Goal: Check status: Check status

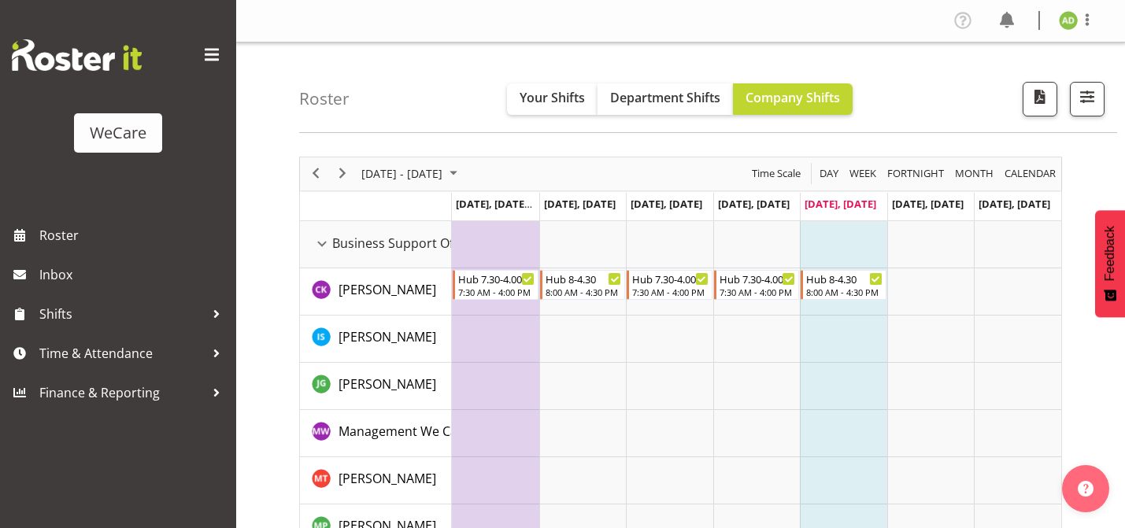
scroll to position [1683, 0]
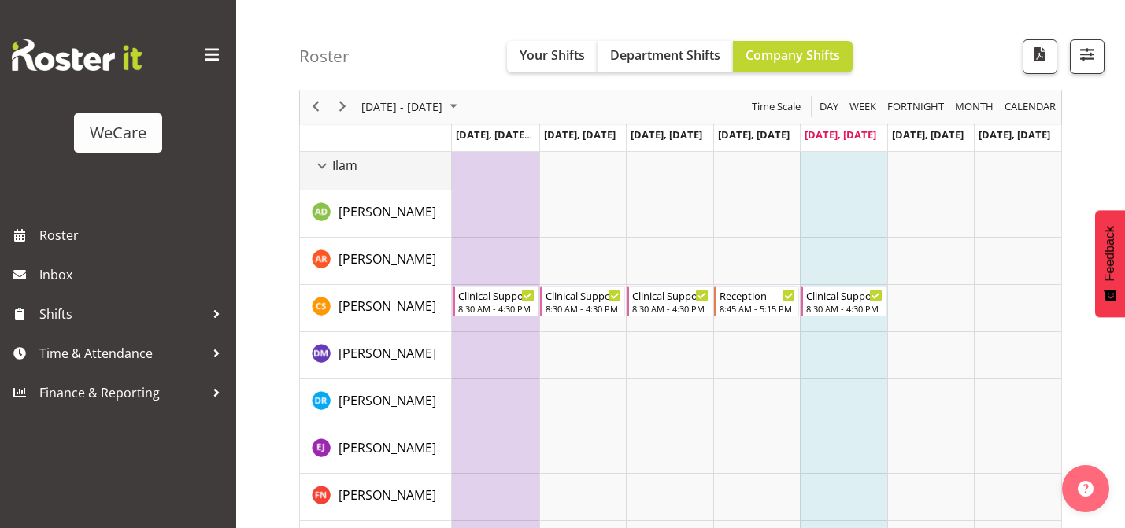
click at [330, 166] on div "Ilam resource" at bounding box center [322, 166] width 20 height 20
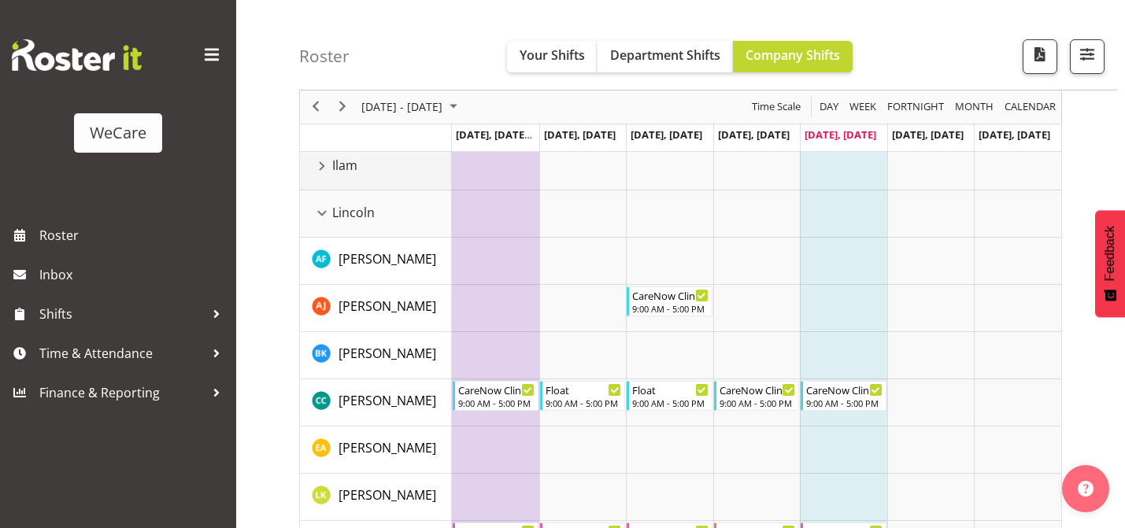
click at [330, 175] on div "Ilam resource" at bounding box center [322, 166] width 20 height 20
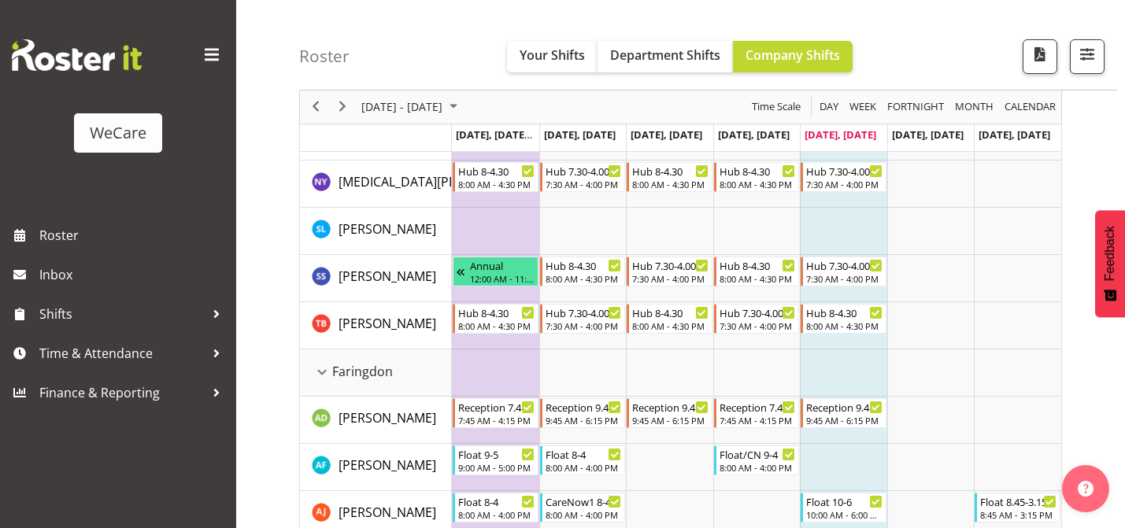
scroll to position [390, 0]
click at [317, 373] on div "Faringdon resource" at bounding box center [322, 373] width 20 height 20
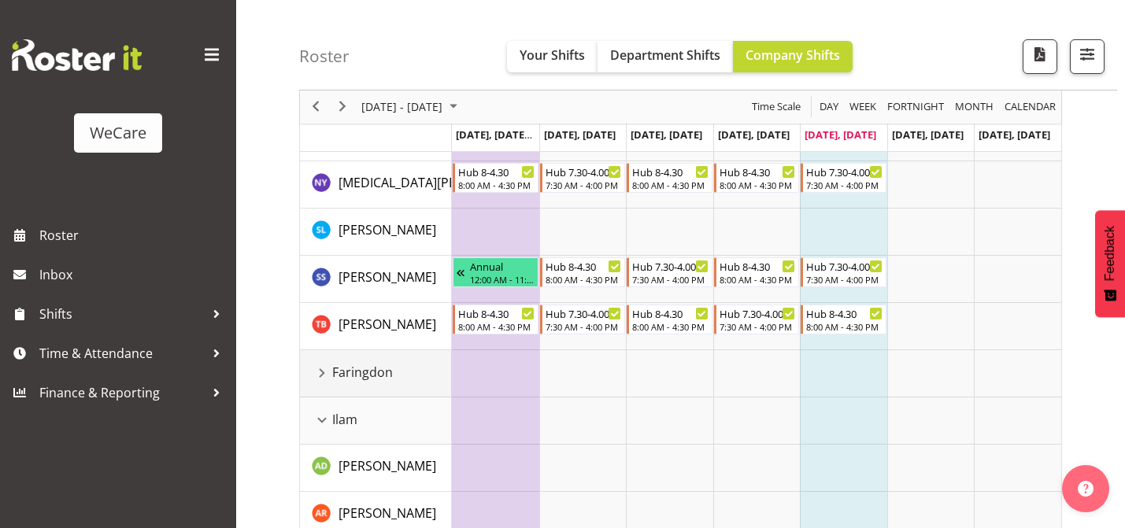
click at [317, 373] on div "Faringdon resource" at bounding box center [322, 373] width 20 height 20
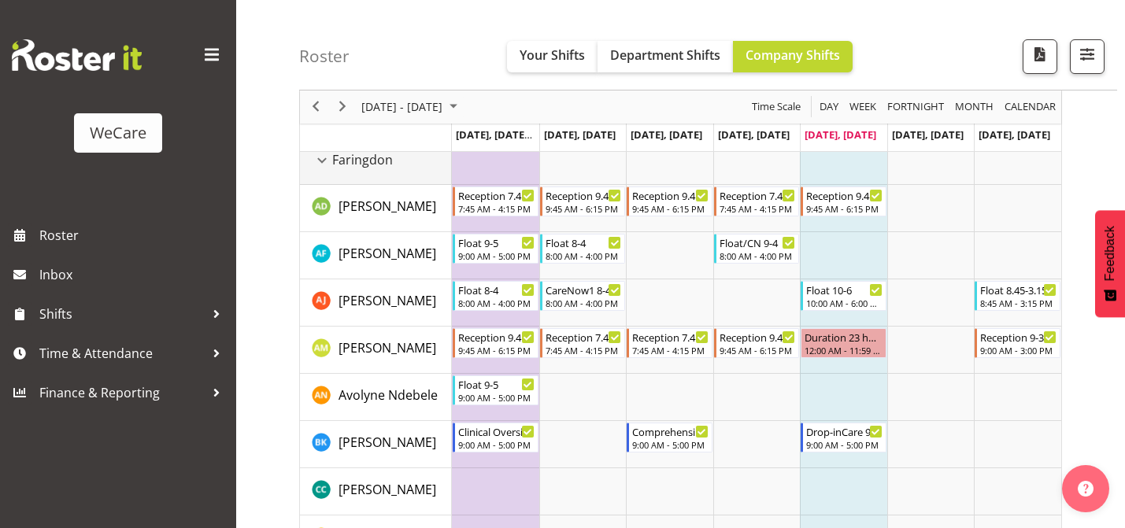
scroll to position [598, 0]
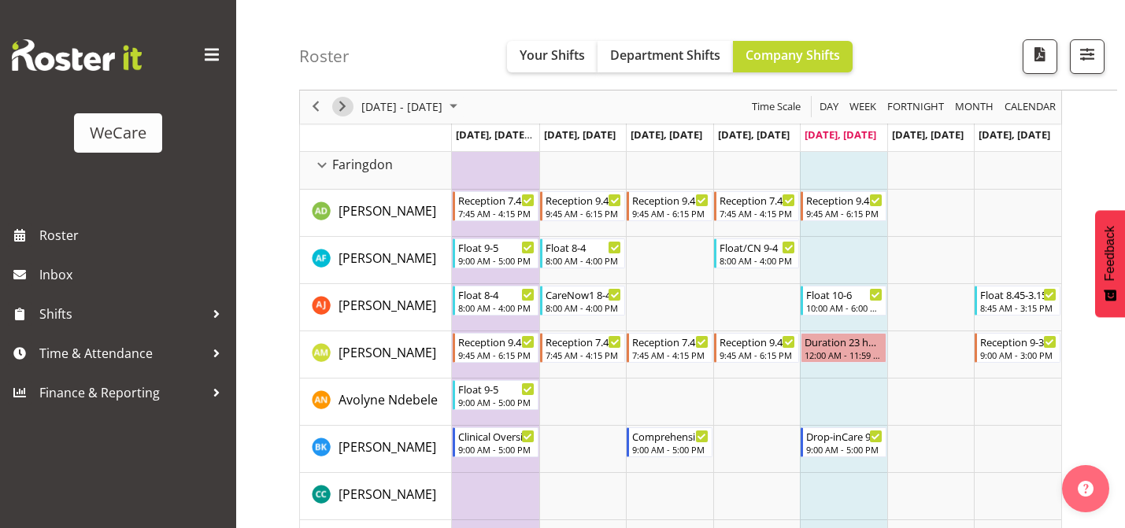
click at [342, 113] on span "Next" at bounding box center [342, 108] width 19 height 20
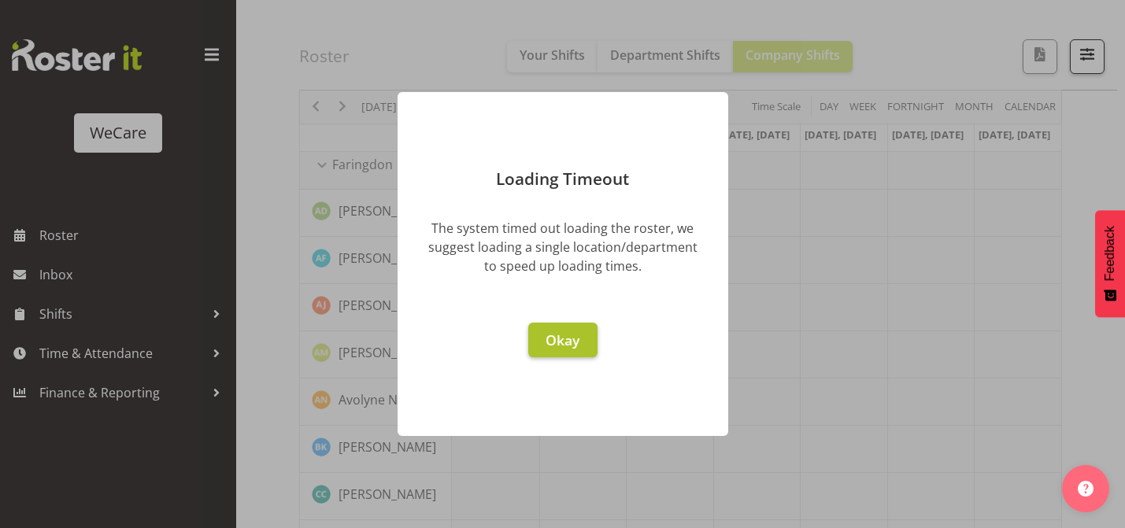
click at [558, 339] on span "Okay" at bounding box center [562, 340] width 34 height 19
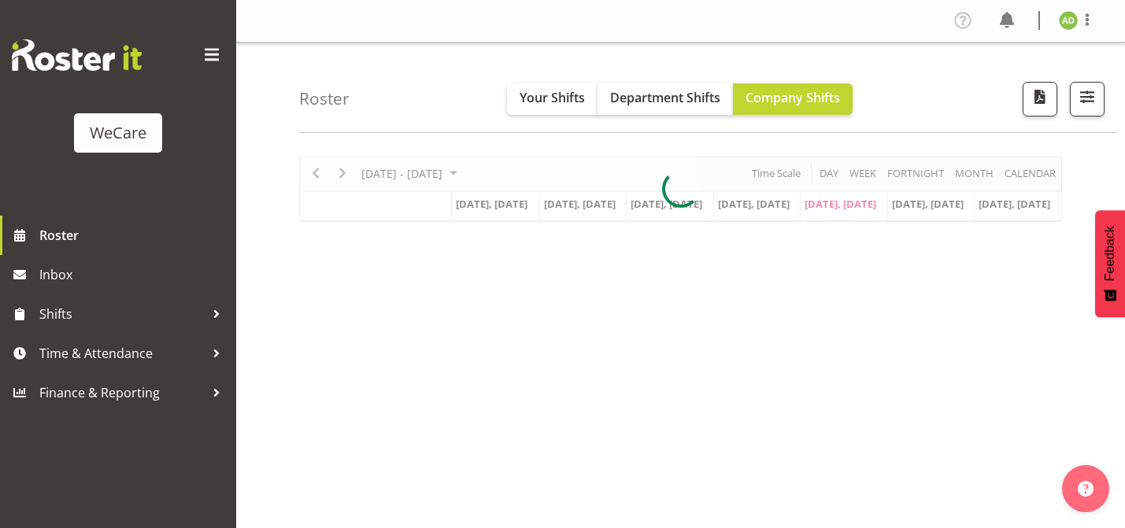
scroll to position [68, 0]
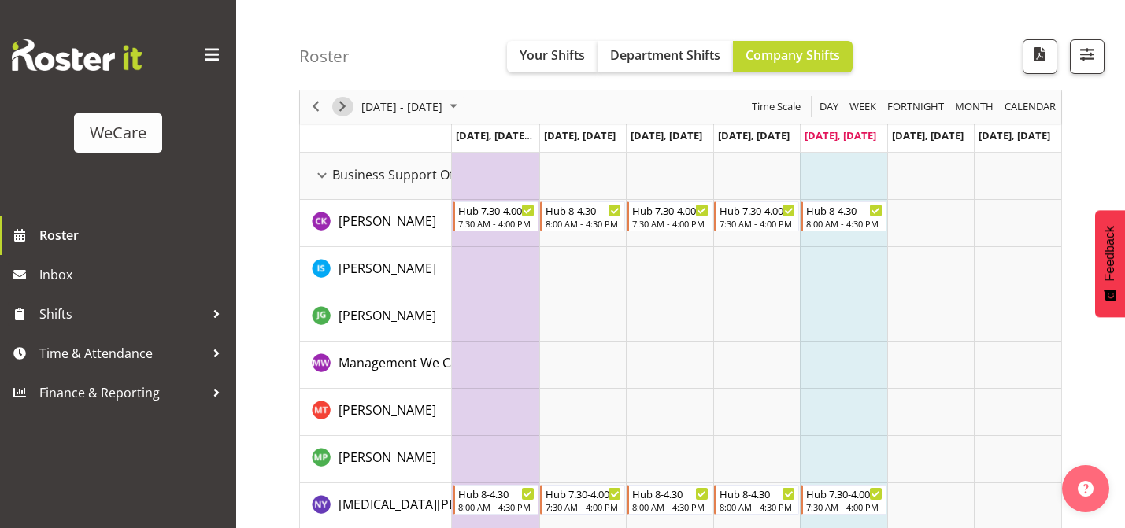
click at [342, 106] on span "Next" at bounding box center [342, 108] width 19 height 20
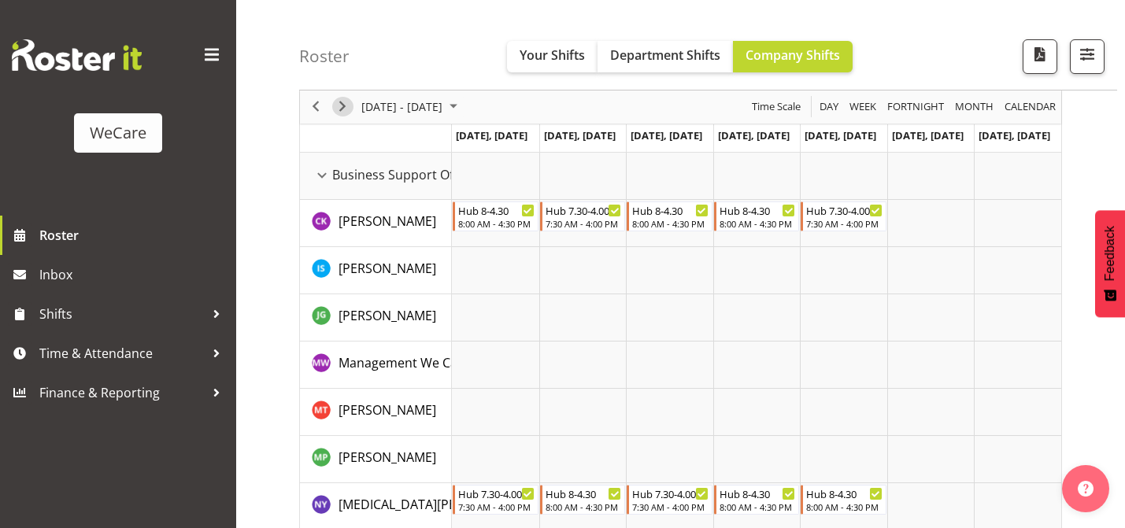
click at [334, 105] on span "Next" at bounding box center [342, 108] width 19 height 20
click at [345, 104] on span "Next" at bounding box center [342, 108] width 19 height 20
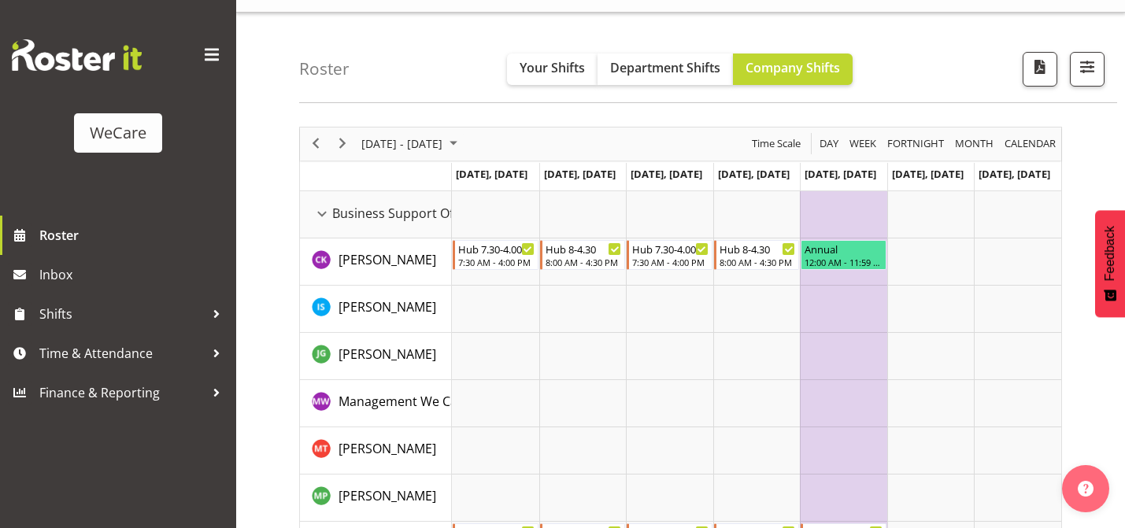
scroll to position [18, 0]
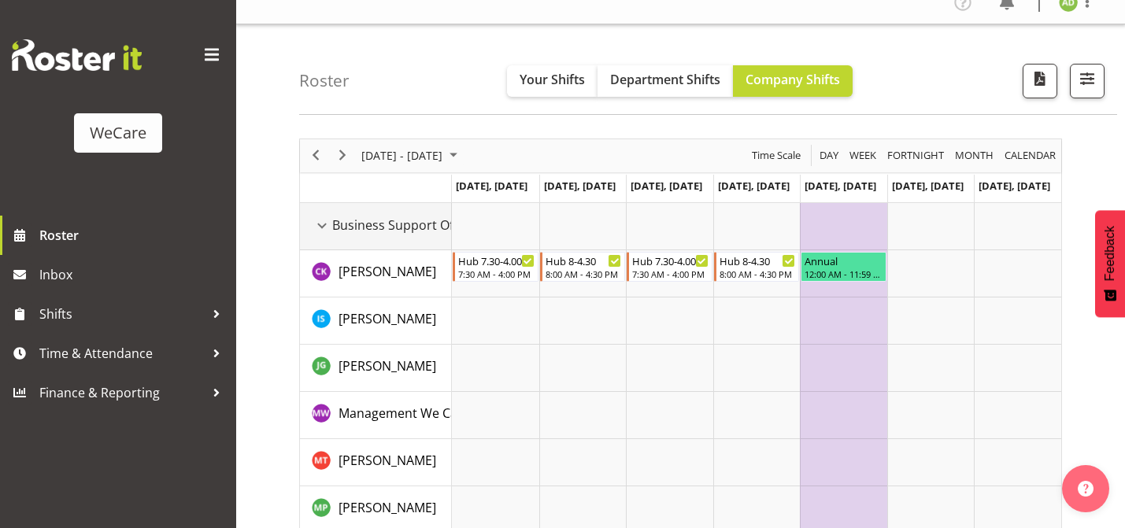
click at [316, 228] on div "Business Support Office resource" at bounding box center [322, 226] width 20 height 20
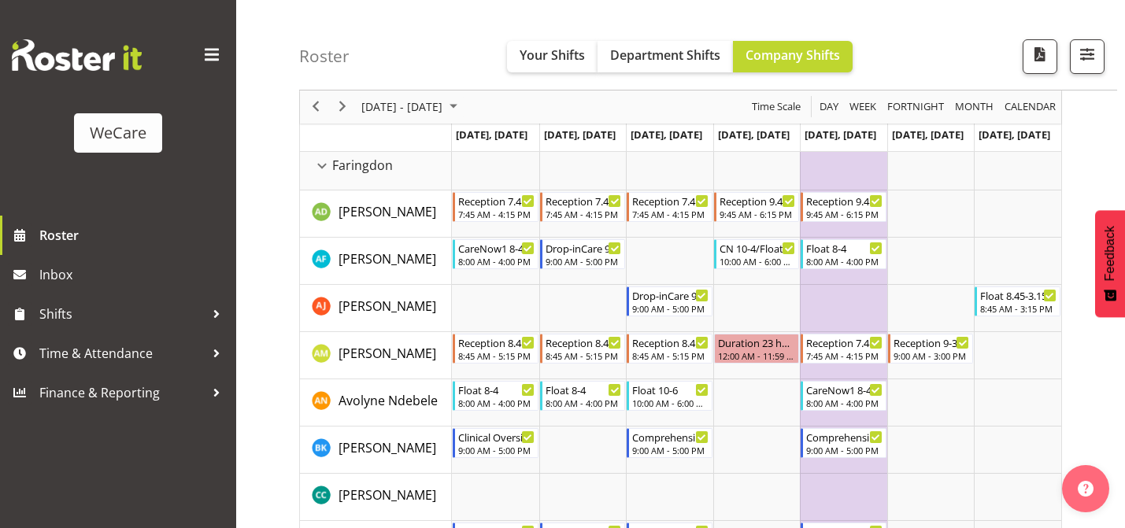
scroll to position [120, 0]
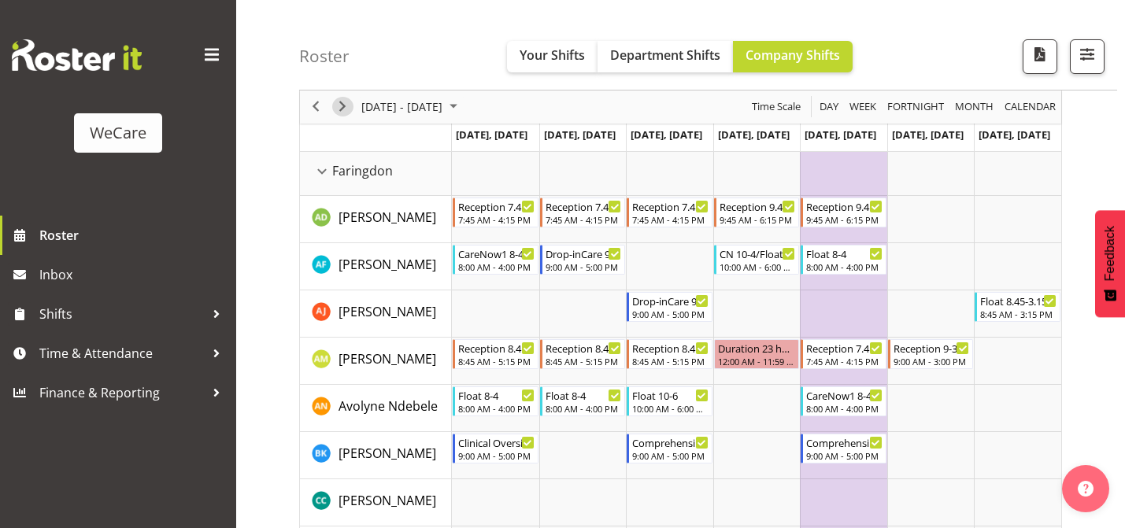
click at [338, 101] on span "Next" at bounding box center [342, 108] width 19 height 20
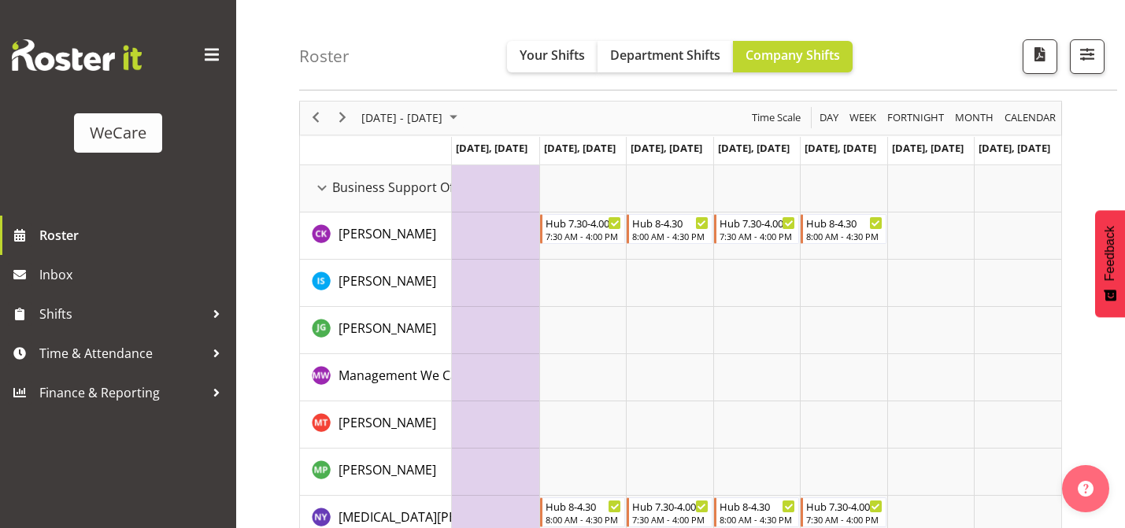
scroll to position [80, 0]
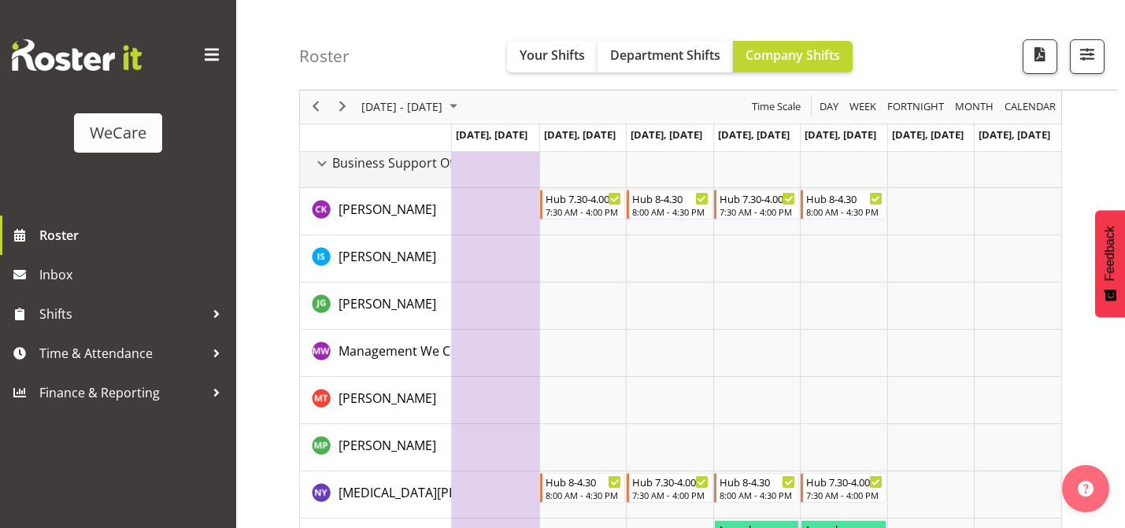
click at [323, 168] on div "Business Support Office resource" at bounding box center [322, 163] width 20 height 20
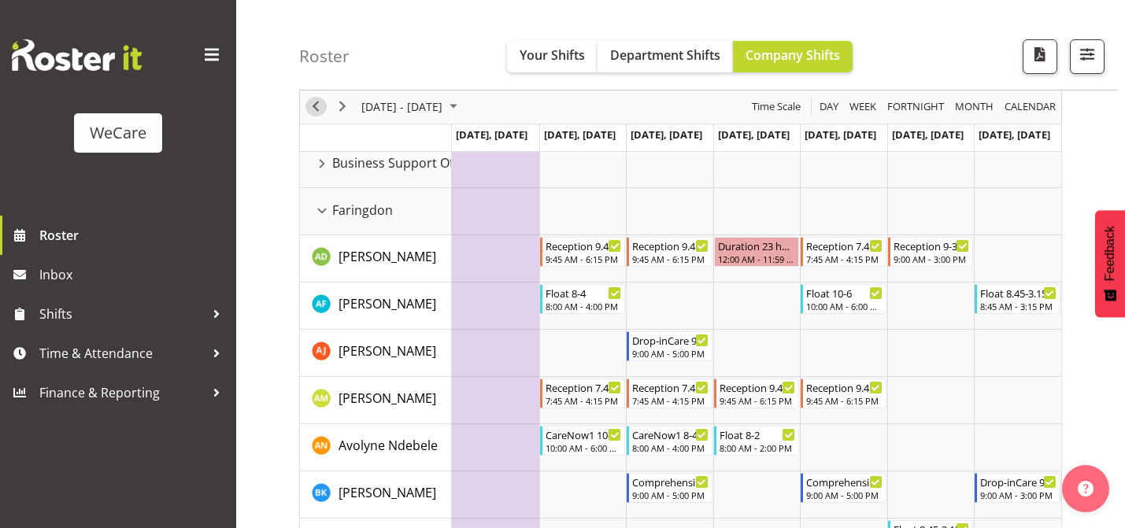
click at [322, 106] on span "Previous" at bounding box center [315, 108] width 19 height 20
